Goal: Task Accomplishment & Management: Manage account settings

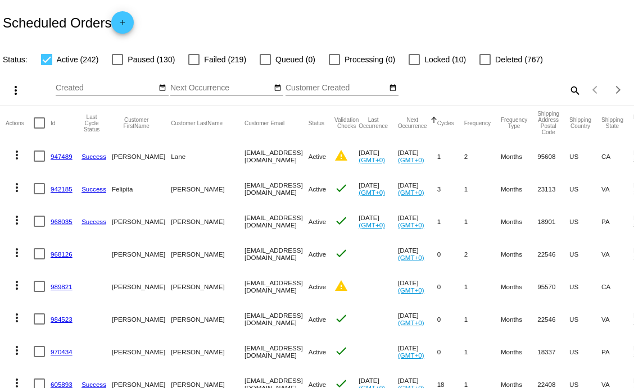
click at [568, 92] on mat-icon "search" at bounding box center [574, 90] width 13 height 17
click at [452, 88] on input "Search" at bounding box center [503, 88] width 158 height 9
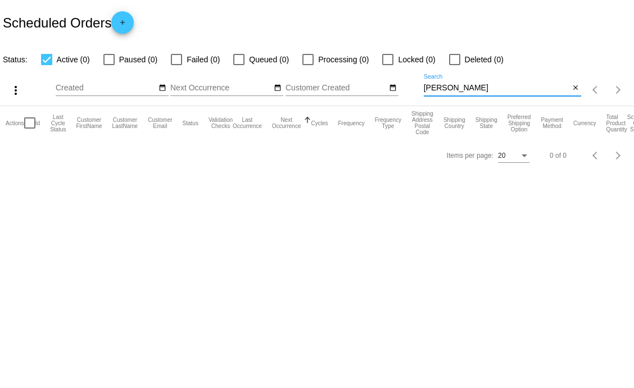
drag, startPoint x: 452, startPoint y: 88, endPoint x: 377, endPoint y: 94, distance: 75.6
click at [377, 94] on div "more_vert Aug Jan Feb Mar [DATE]" at bounding box center [317, 86] width 634 height 40
type input "[PERSON_NAME]"
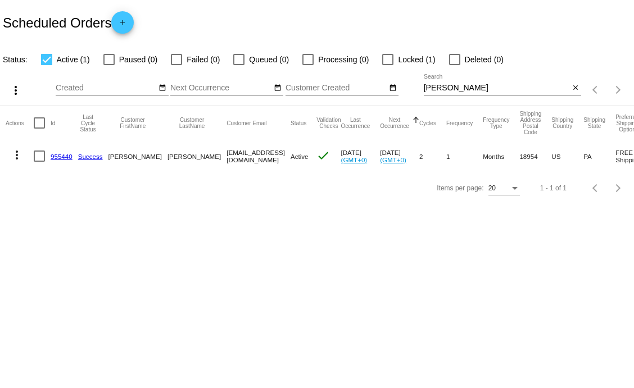
click at [59, 156] on link "955440" at bounding box center [62, 156] width 22 height 7
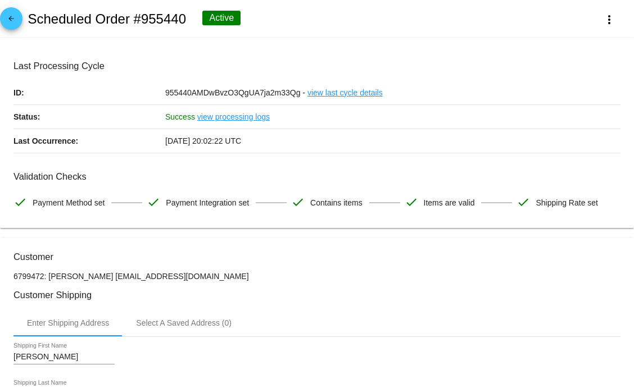
click at [6, 19] on mat-icon "arrow_back" at bounding box center [10, 21] width 13 height 13
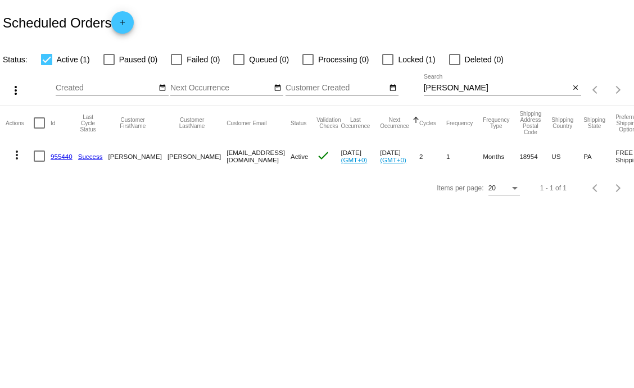
click at [19, 156] on mat-icon "more_vert" at bounding box center [16, 154] width 13 height 13
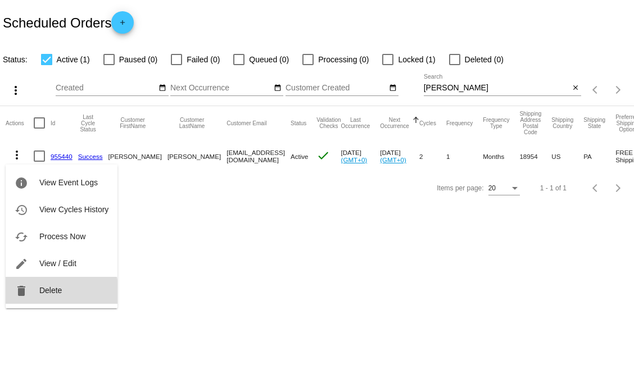
click at [55, 292] on span "Delete" at bounding box center [50, 290] width 22 height 9
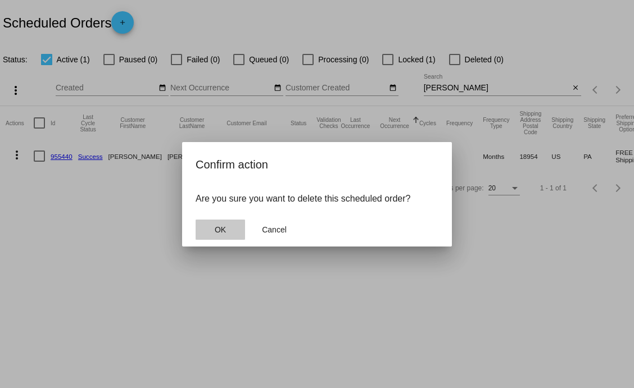
click at [228, 235] on button "OK" at bounding box center [220, 230] width 49 height 20
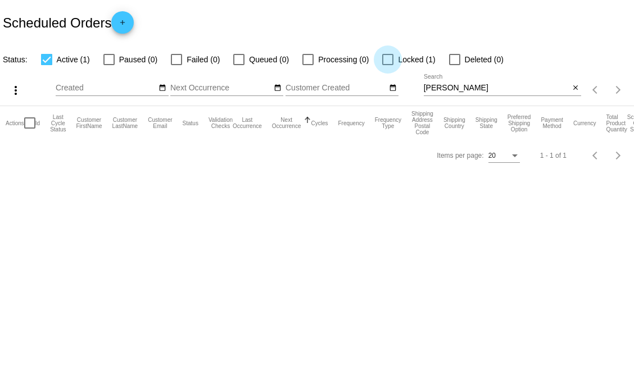
click at [388, 60] on div at bounding box center [387, 59] width 11 height 11
click at [388, 65] on input "Locked (1)" at bounding box center [387, 65] width 1 height 1
checkbox input "true"
